Goal: Information Seeking & Learning: Find specific page/section

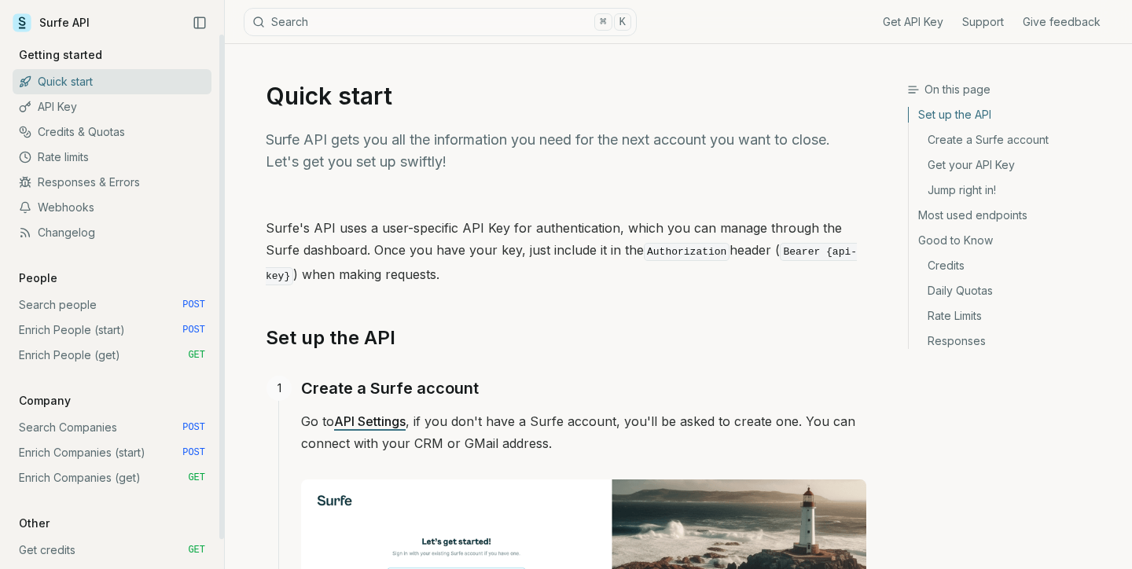
click at [282, 19] on button "Search ⌘ K" at bounding box center [440, 22] width 393 height 28
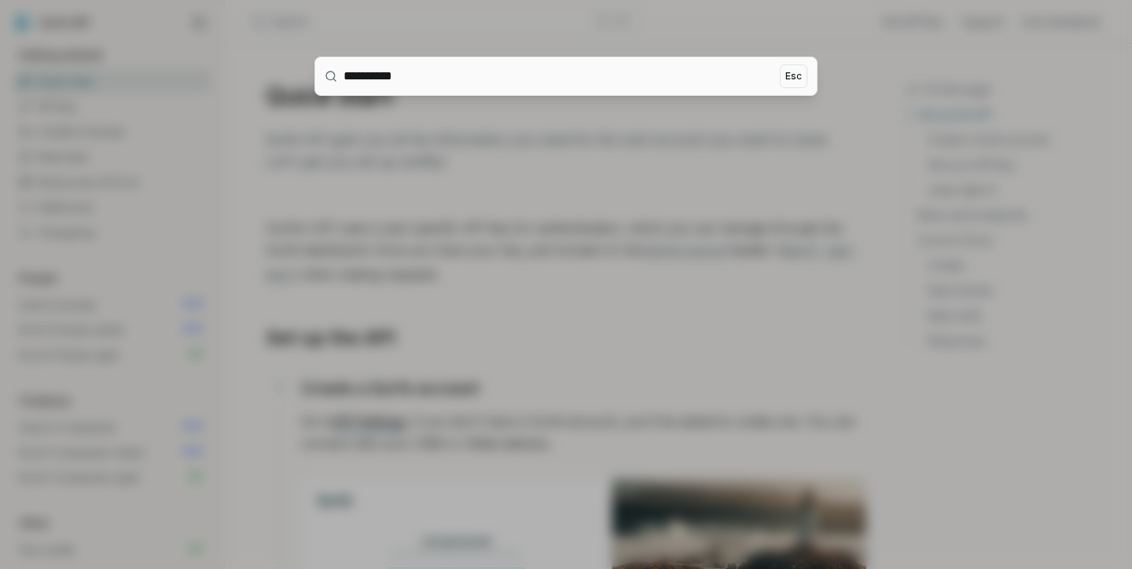
type input "**********"
